Goal: Use online tool/utility: Utilize a website feature to perform a specific function

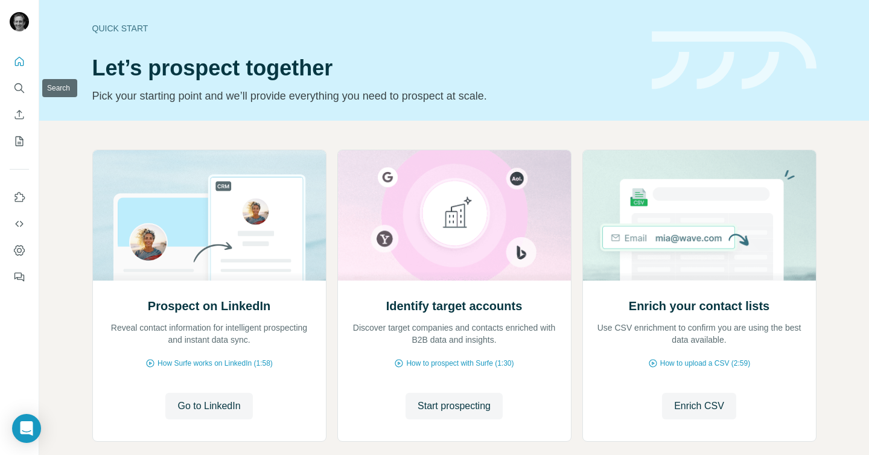
click at [20, 68] on button "Quick start" at bounding box center [19, 62] width 19 height 22
click at [20, 61] on icon "Quick start" at bounding box center [19, 62] width 12 height 12
click at [444, 409] on span "Start prospecting" at bounding box center [454, 406] width 73 height 14
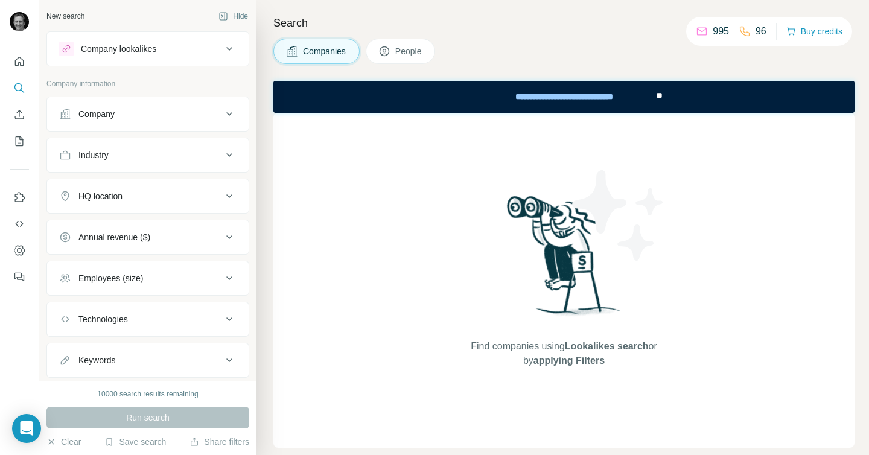
click at [403, 48] on span "People" at bounding box center [409, 51] width 28 height 12
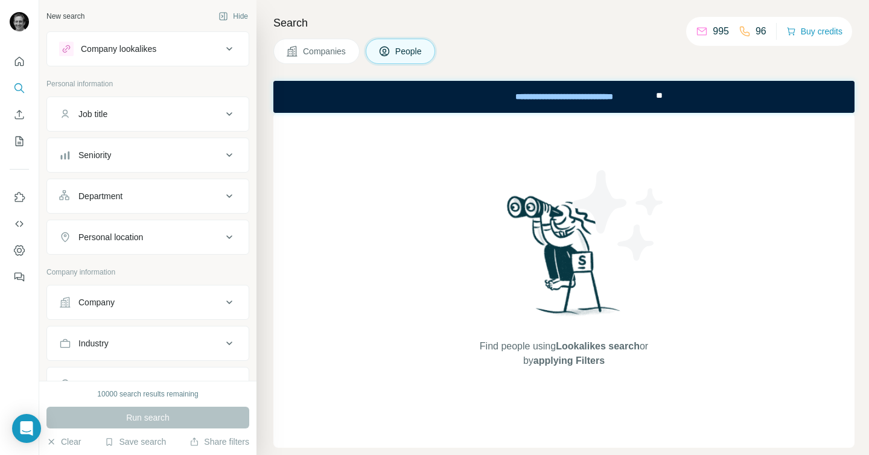
click at [340, 50] on span "Companies" at bounding box center [325, 51] width 44 height 12
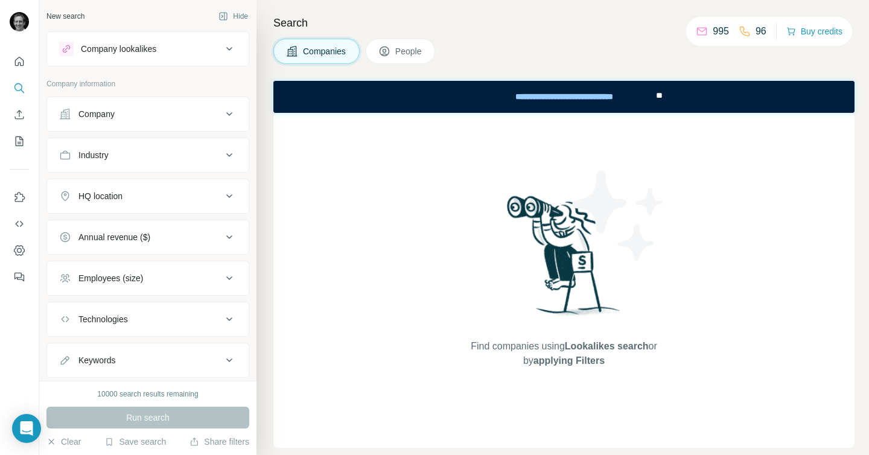
click at [19, 116] on icon "Enrich CSV" at bounding box center [19, 115] width 12 height 12
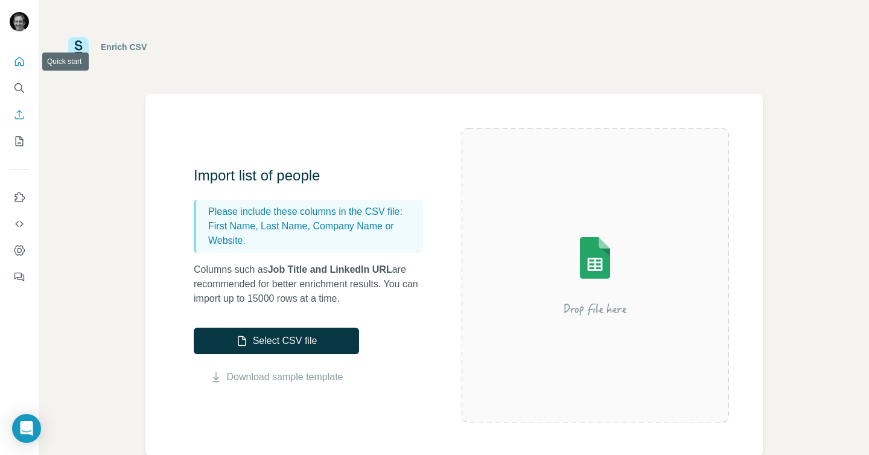
click at [16, 64] on icon "Quick start" at bounding box center [19, 62] width 12 height 12
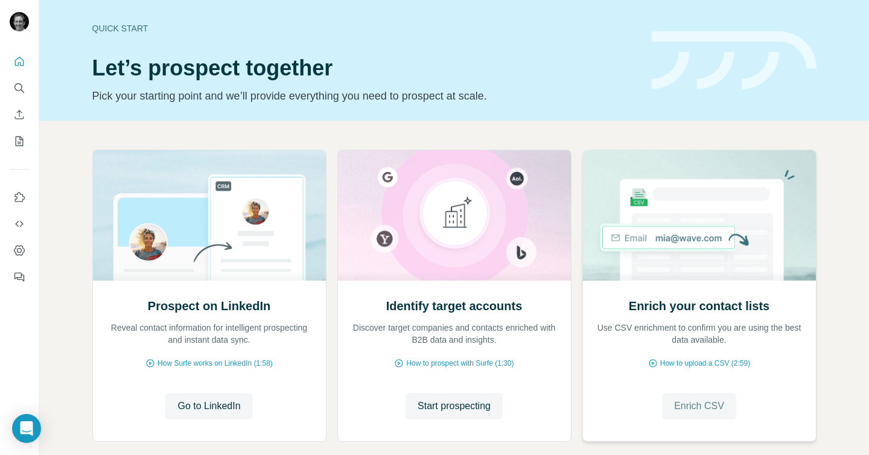
click at [684, 407] on span "Enrich CSV" at bounding box center [699, 406] width 50 height 14
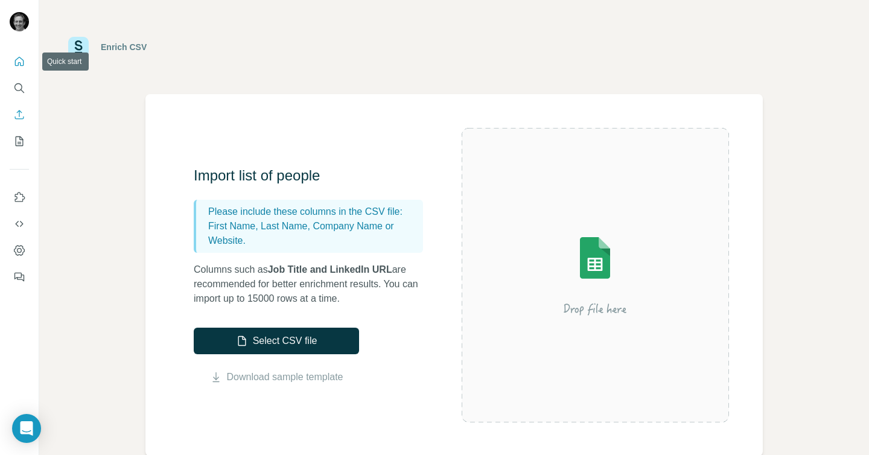
click at [21, 63] on icon "Quick start" at bounding box center [19, 62] width 12 height 12
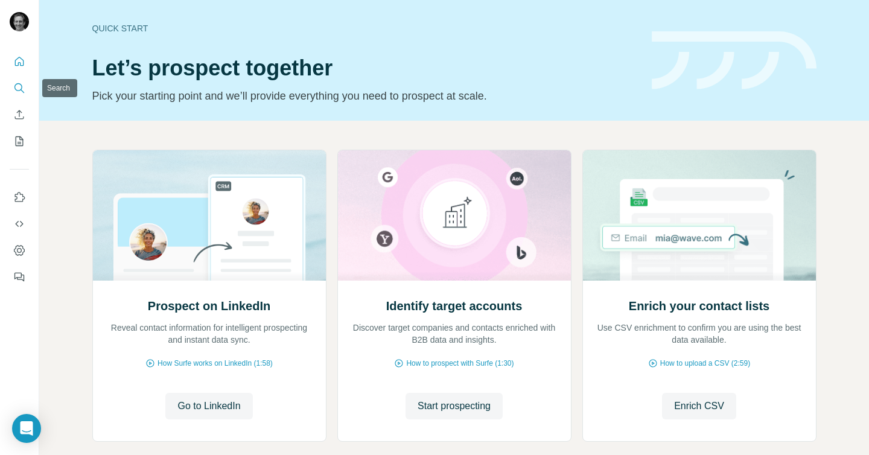
click at [15, 82] on icon "Search" at bounding box center [19, 88] width 12 height 12
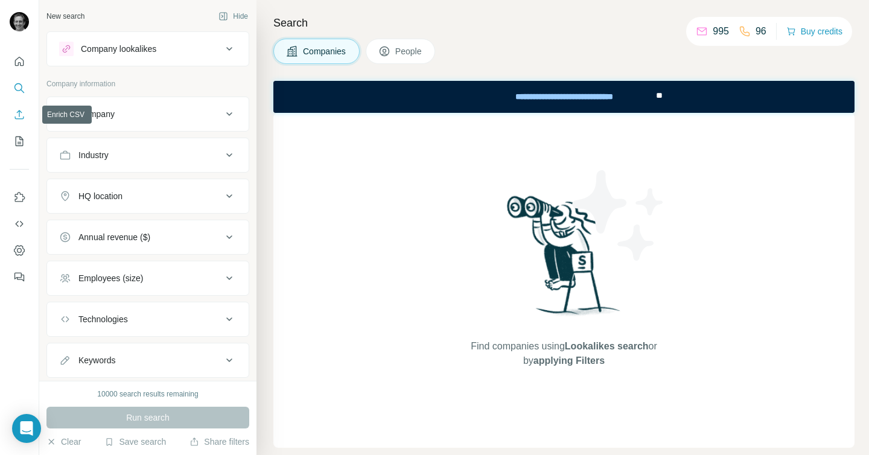
click at [14, 112] on icon "Enrich CSV" at bounding box center [19, 115] width 12 height 12
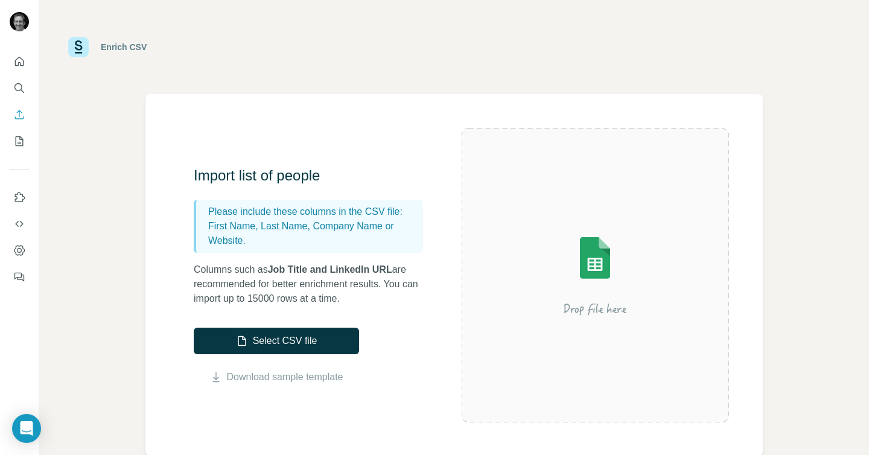
click at [27, 75] on nav at bounding box center [19, 101] width 19 height 101
click at [17, 64] on icon "Quick start" at bounding box center [19, 62] width 12 height 12
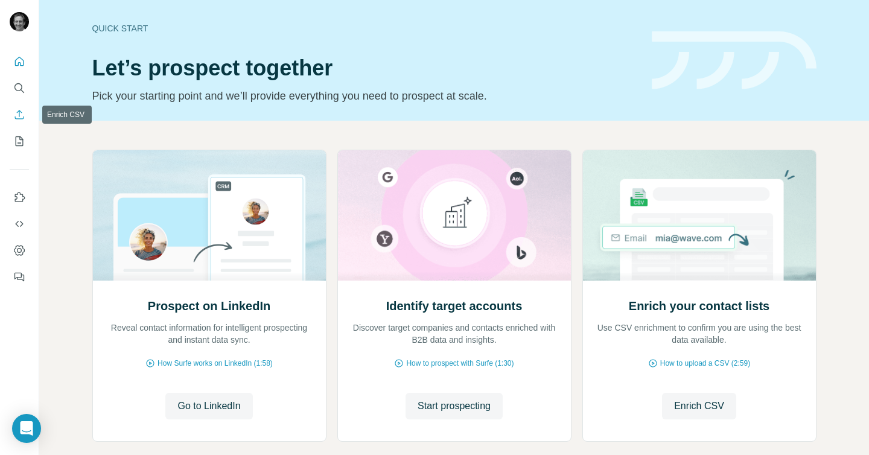
click at [18, 109] on icon "Enrich CSV" at bounding box center [19, 115] width 12 height 12
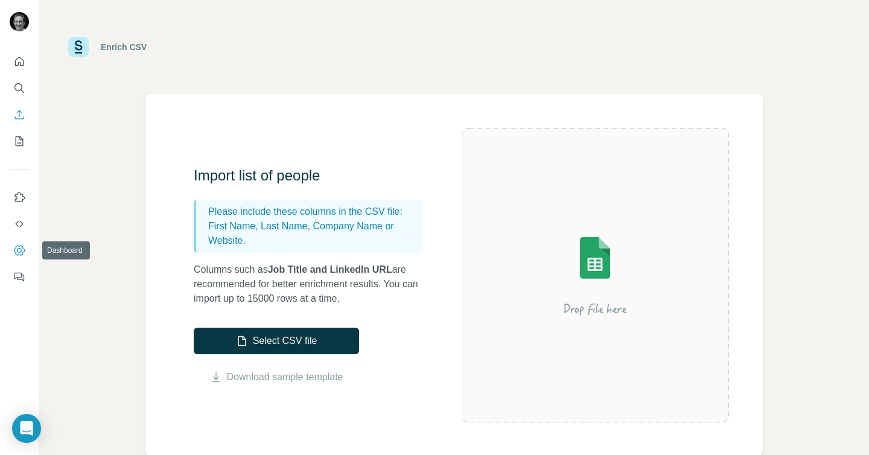
click at [19, 244] on icon "Dashboard" at bounding box center [19, 250] width 12 height 12
